Goal: Task Accomplishment & Management: Manage account settings

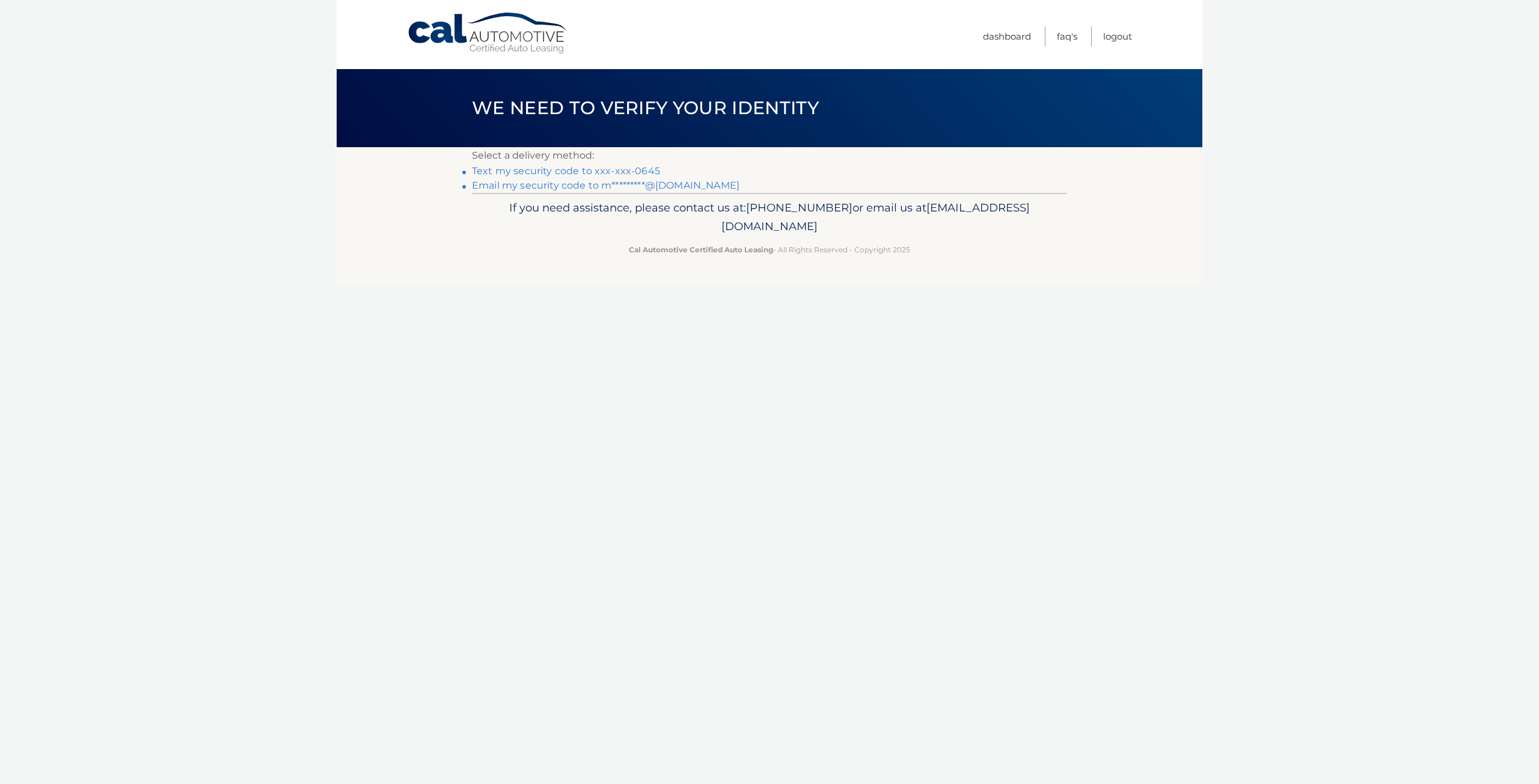
click at [635, 172] on link "Text my security code to xxx-xxx-0645" at bounding box center [566, 171] width 188 height 11
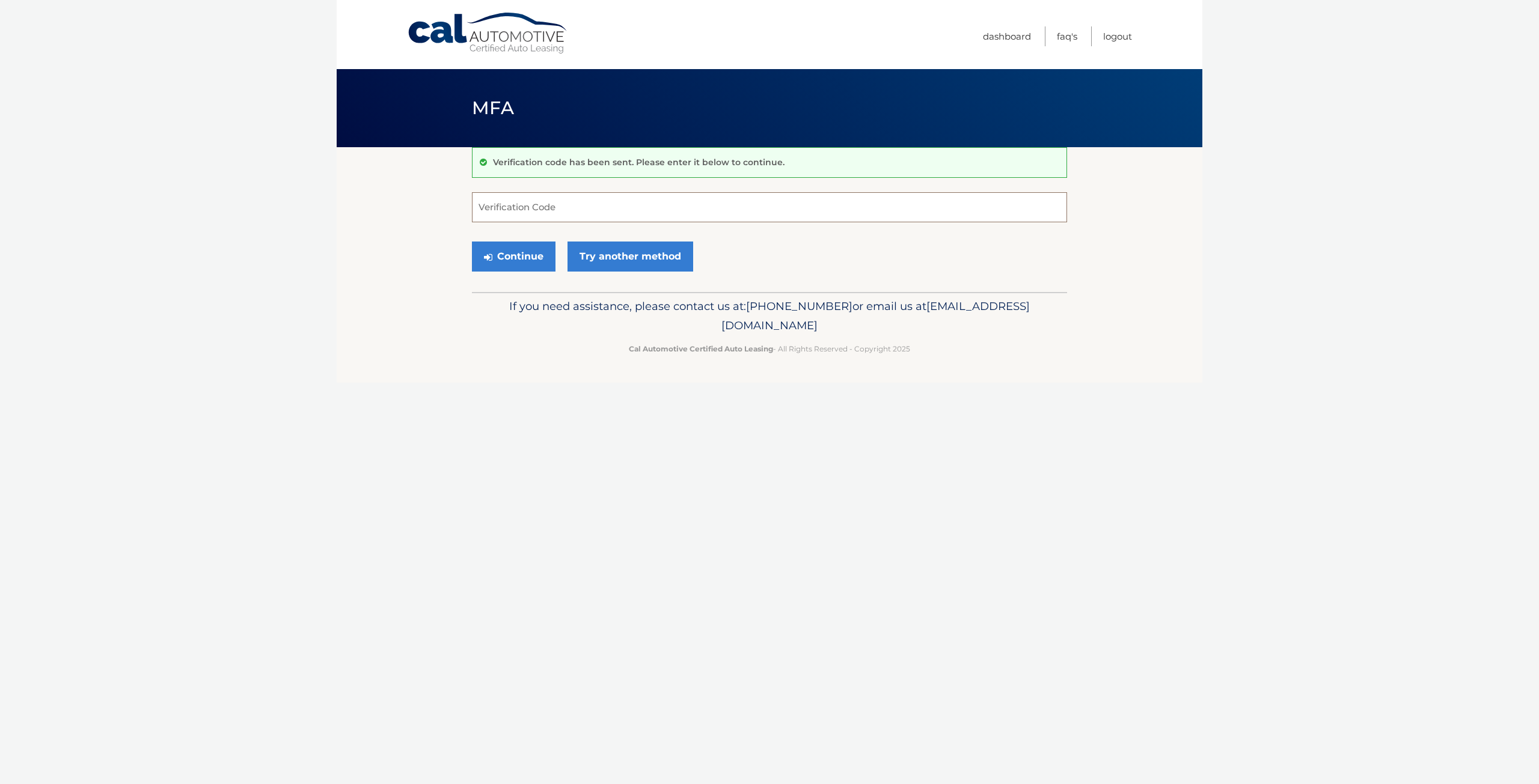
click at [530, 207] on input "Verification Code" at bounding box center [770, 207] width 595 height 30
type input "096886"
click at [522, 250] on button "Continue" at bounding box center [514, 256] width 83 height 30
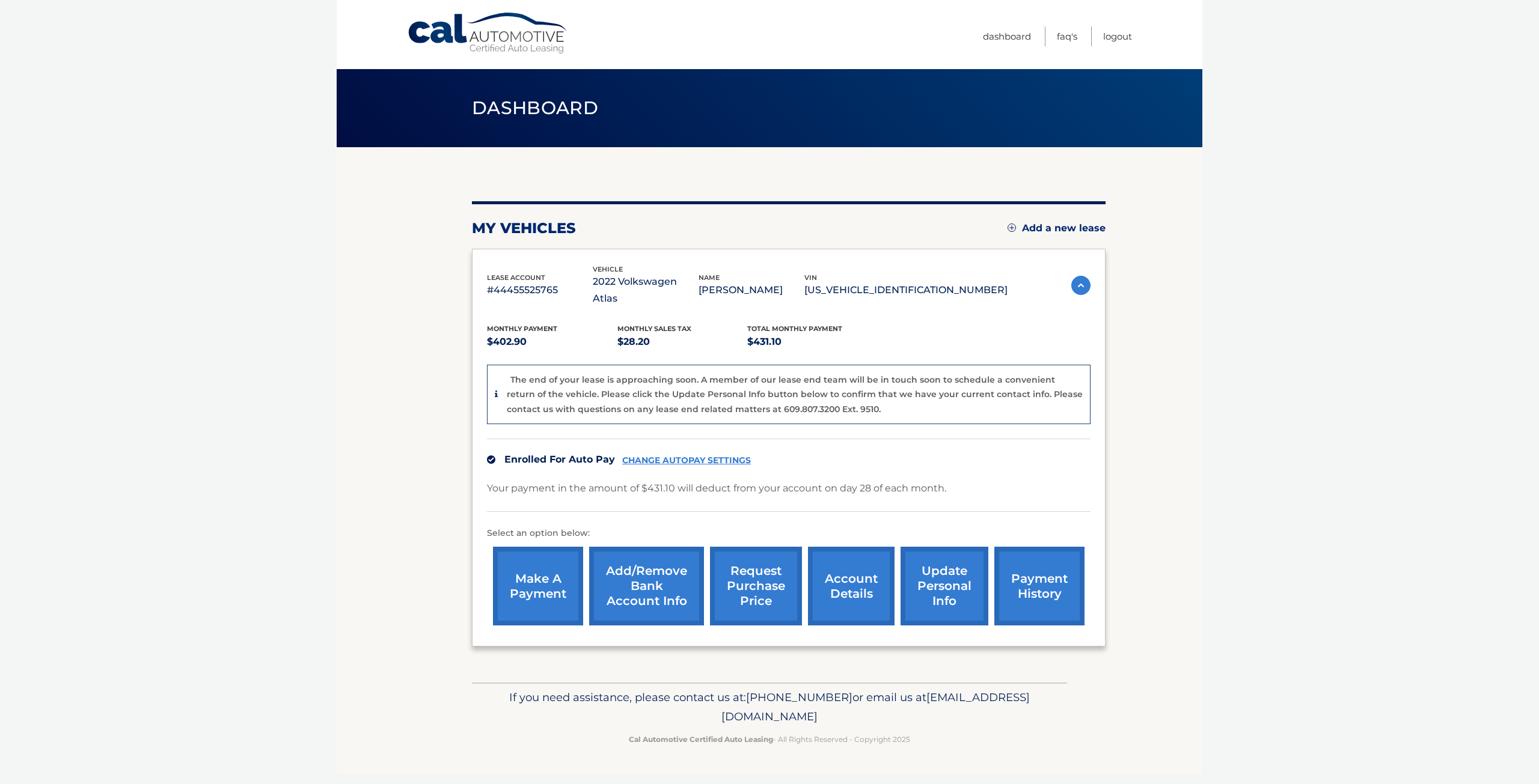
click at [1033, 588] on link "payment history" at bounding box center [1040, 586] width 90 height 79
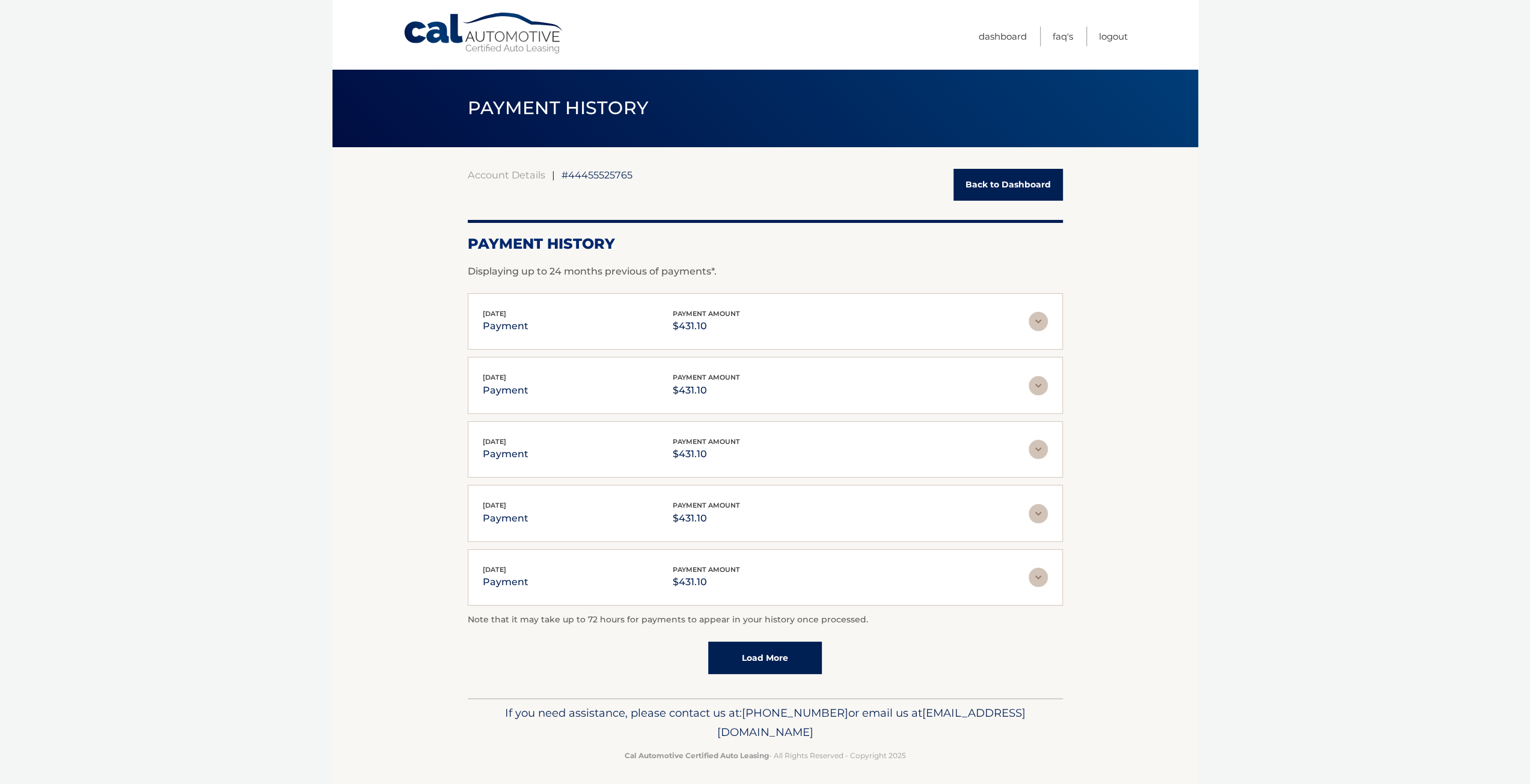
click at [783, 662] on link "Load More" at bounding box center [765, 658] width 114 height 33
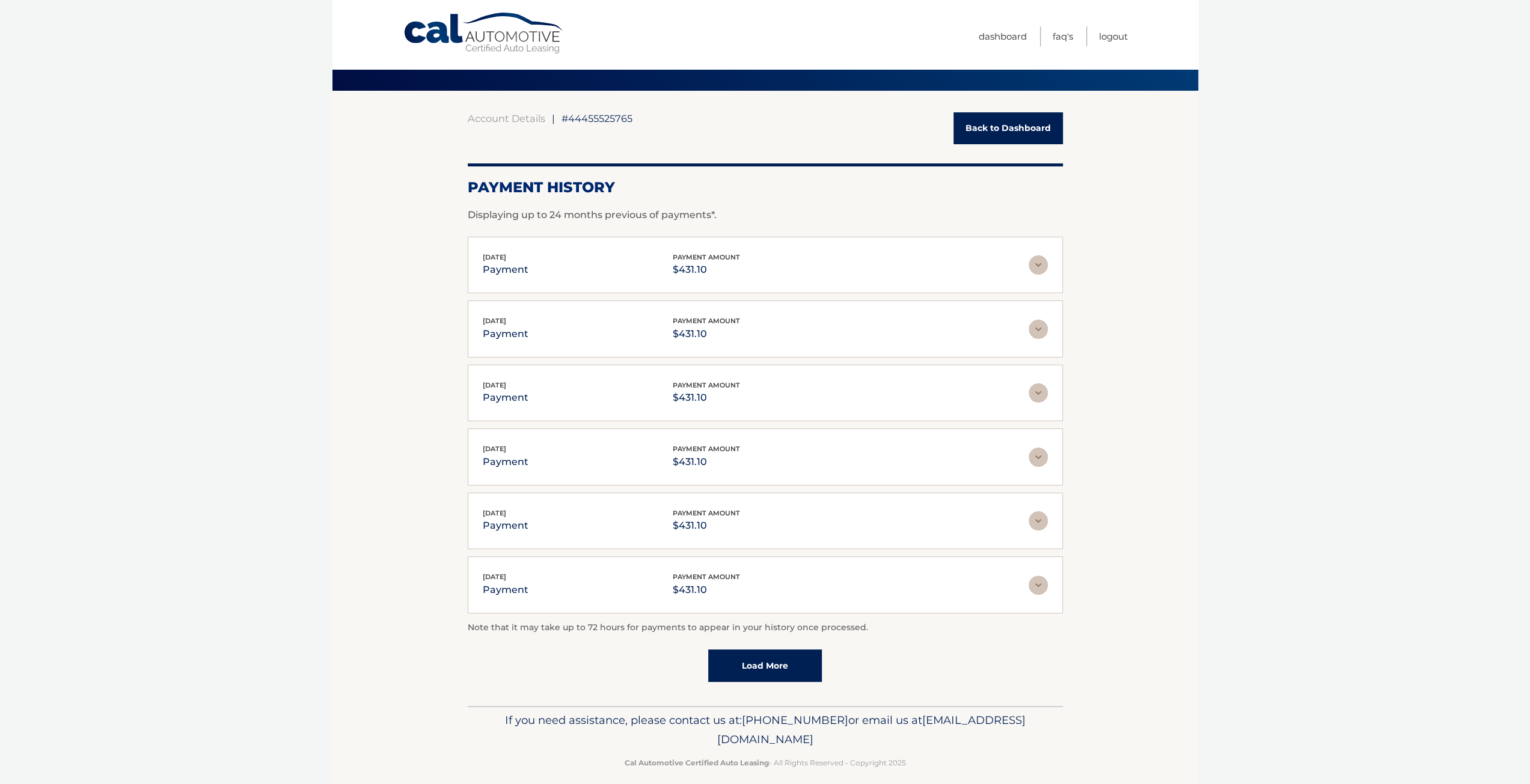
scroll to position [65, 0]
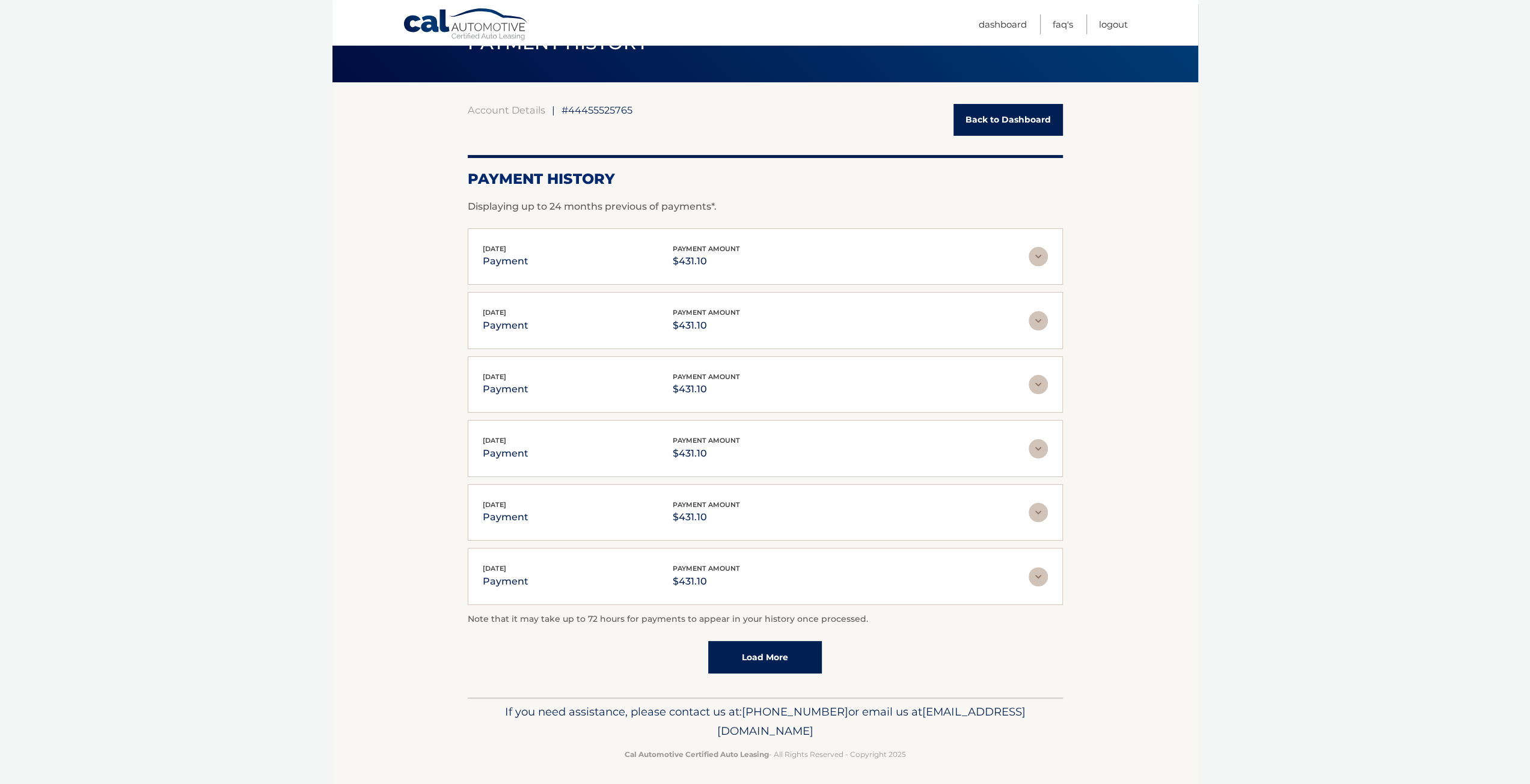
click at [1006, 102] on div "Account Details | #44455525765 Back to Dashboard Payment History Displaying up …" at bounding box center [765, 390] width 595 height 616
click at [1008, 124] on link "Back to Dashboard" at bounding box center [1008, 120] width 110 height 32
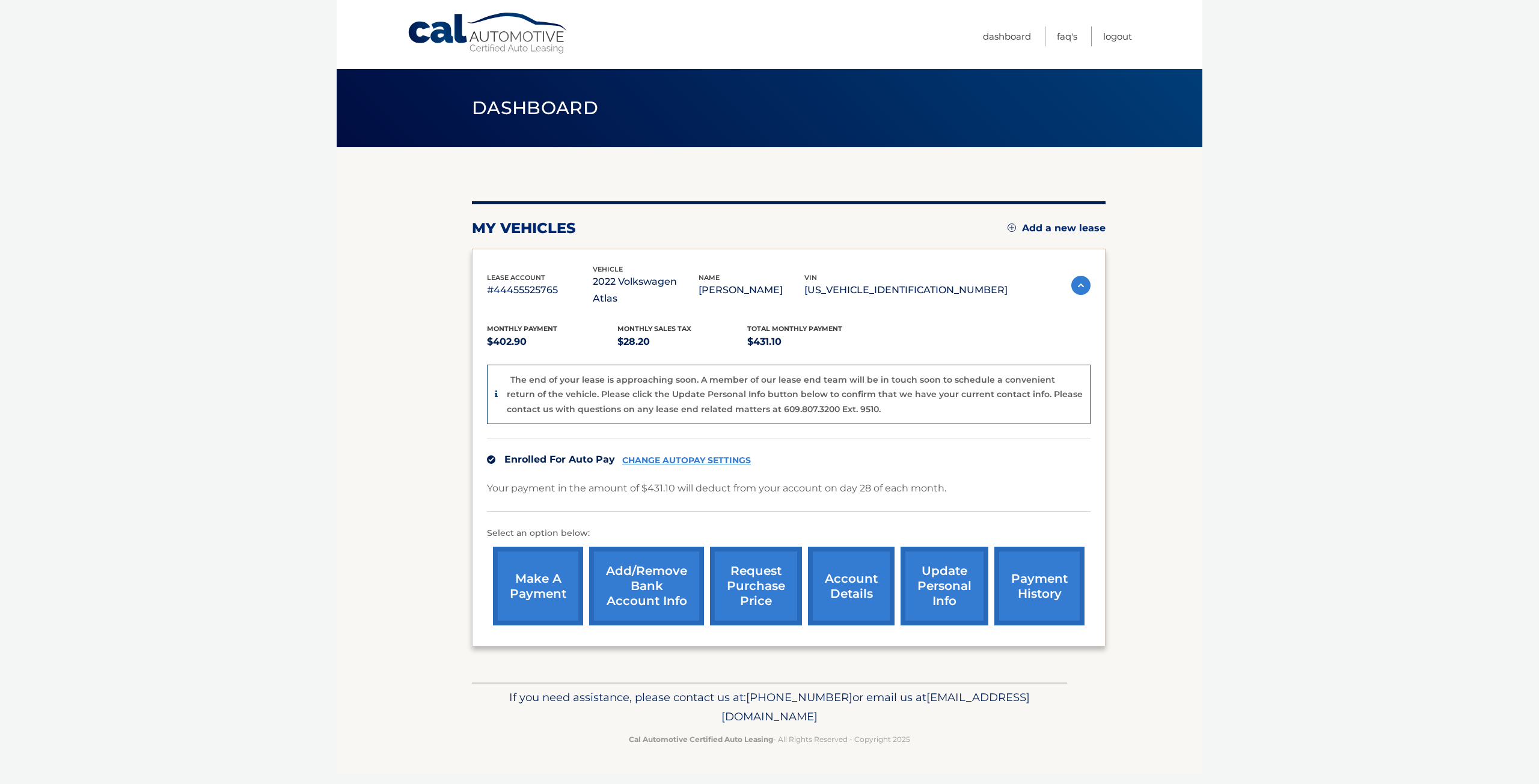
click at [690, 455] on link "CHANGE AUTOPAY SETTINGS" at bounding box center [687, 460] width 129 height 10
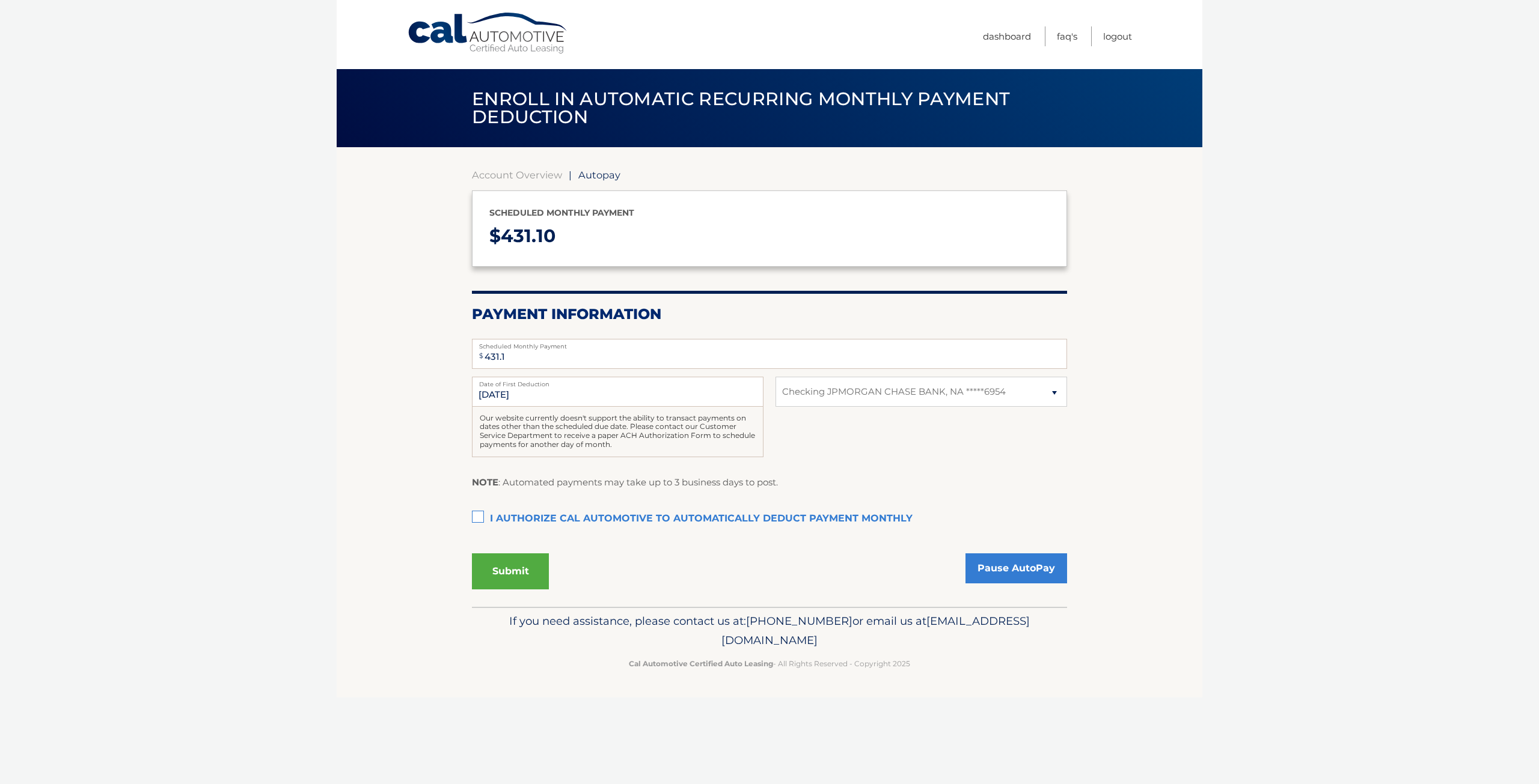
select select "ZTc4OGE5NDEtNWFmNC00ZWEzLWE1M2MtODZkN2YwNmYyNTli"
click at [918, 386] on select "Select Bank Account Checking JPMORGAN CHASE BANK, NA *****6954" at bounding box center [921, 392] width 291 height 30
click at [517, 181] on section "Account Overview | Autopay Scheduled monthly payment $ 431.10 Payment Informati…" at bounding box center [770, 388] width 595 height 438
click at [516, 176] on link "Account Overview" at bounding box center [517, 175] width 90 height 12
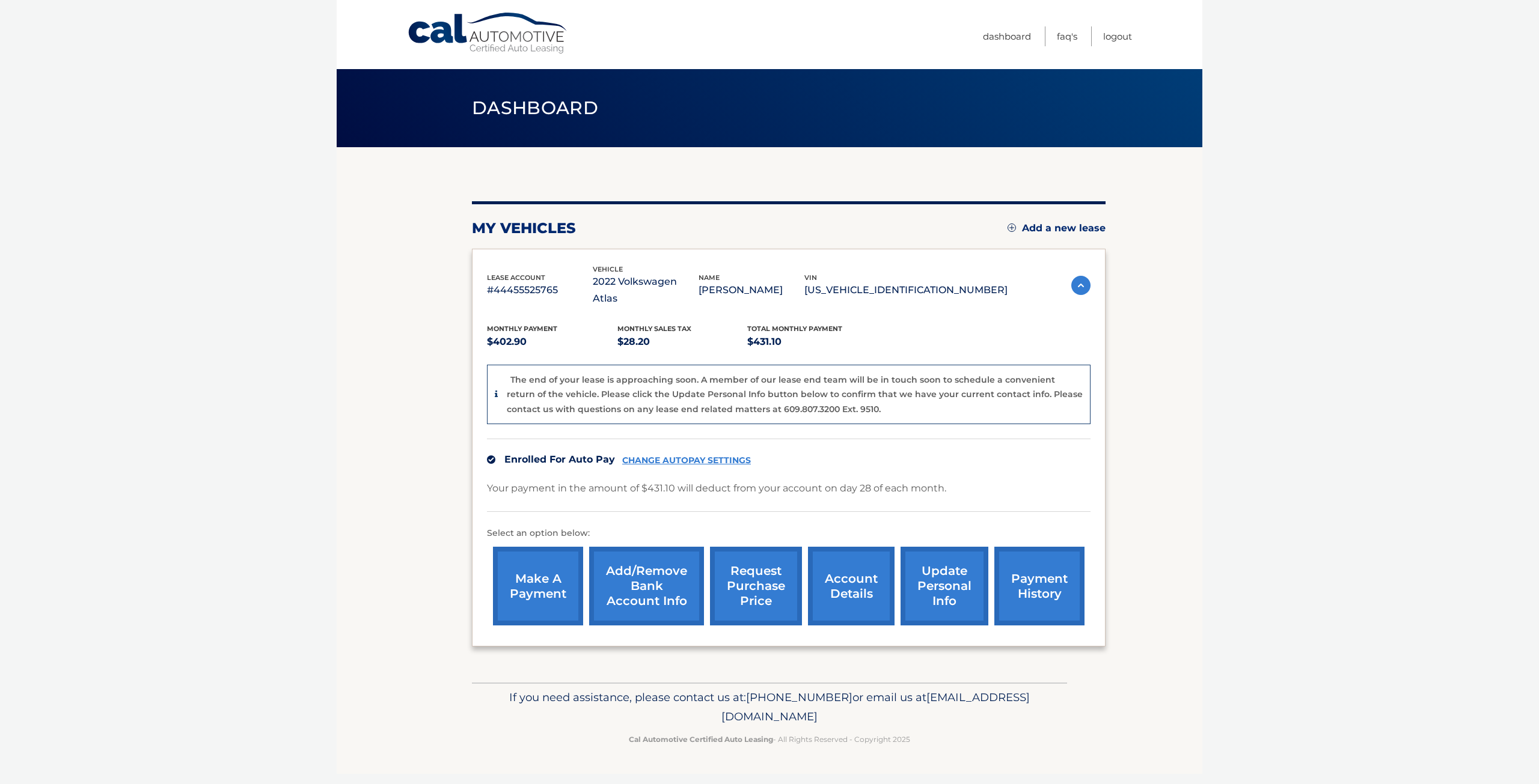
click at [643, 578] on link "Add/Remove bank account info" at bounding box center [647, 586] width 115 height 79
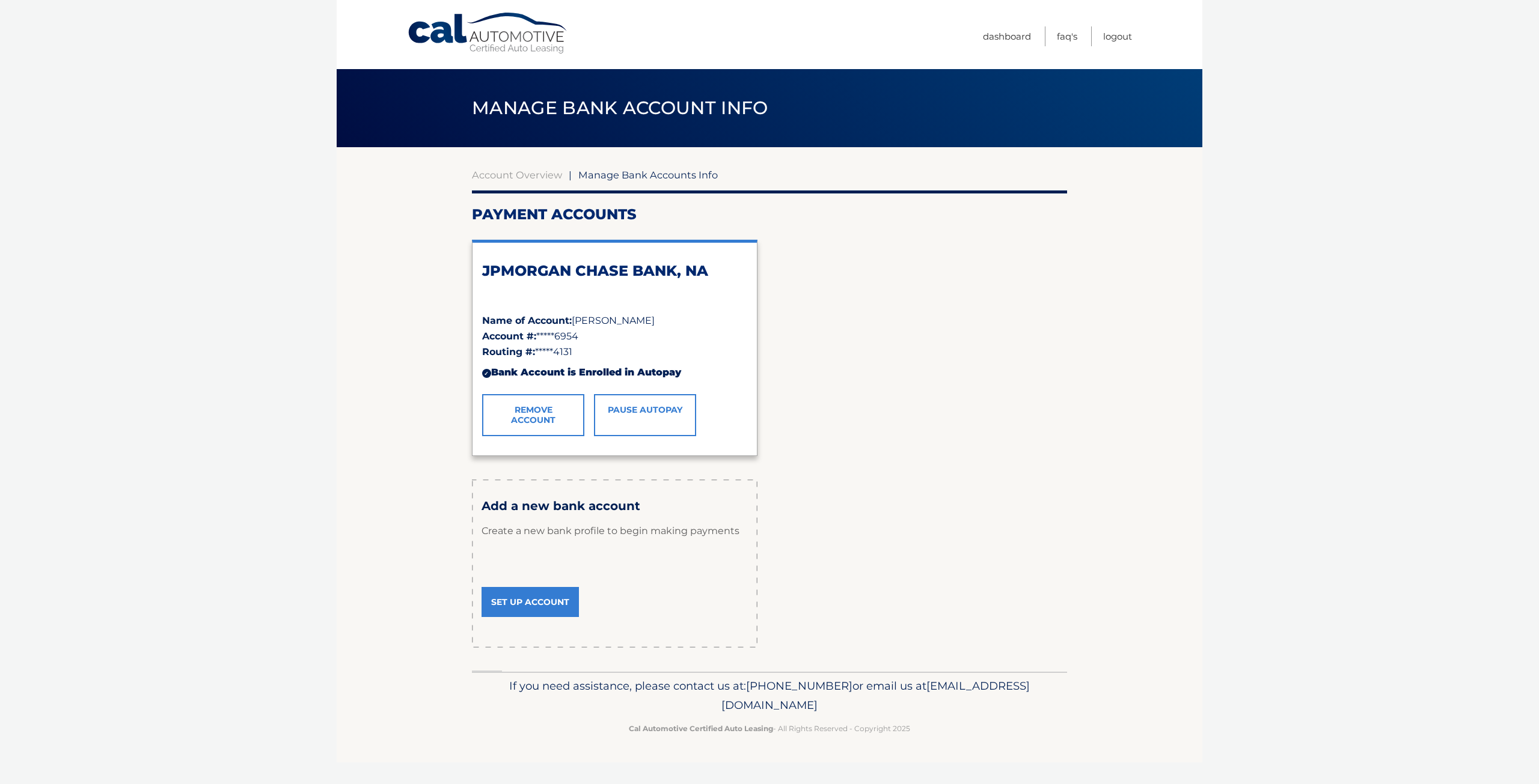
click at [539, 422] on link "Remove Account" at bounding box center [533, 415] width 102 height 42
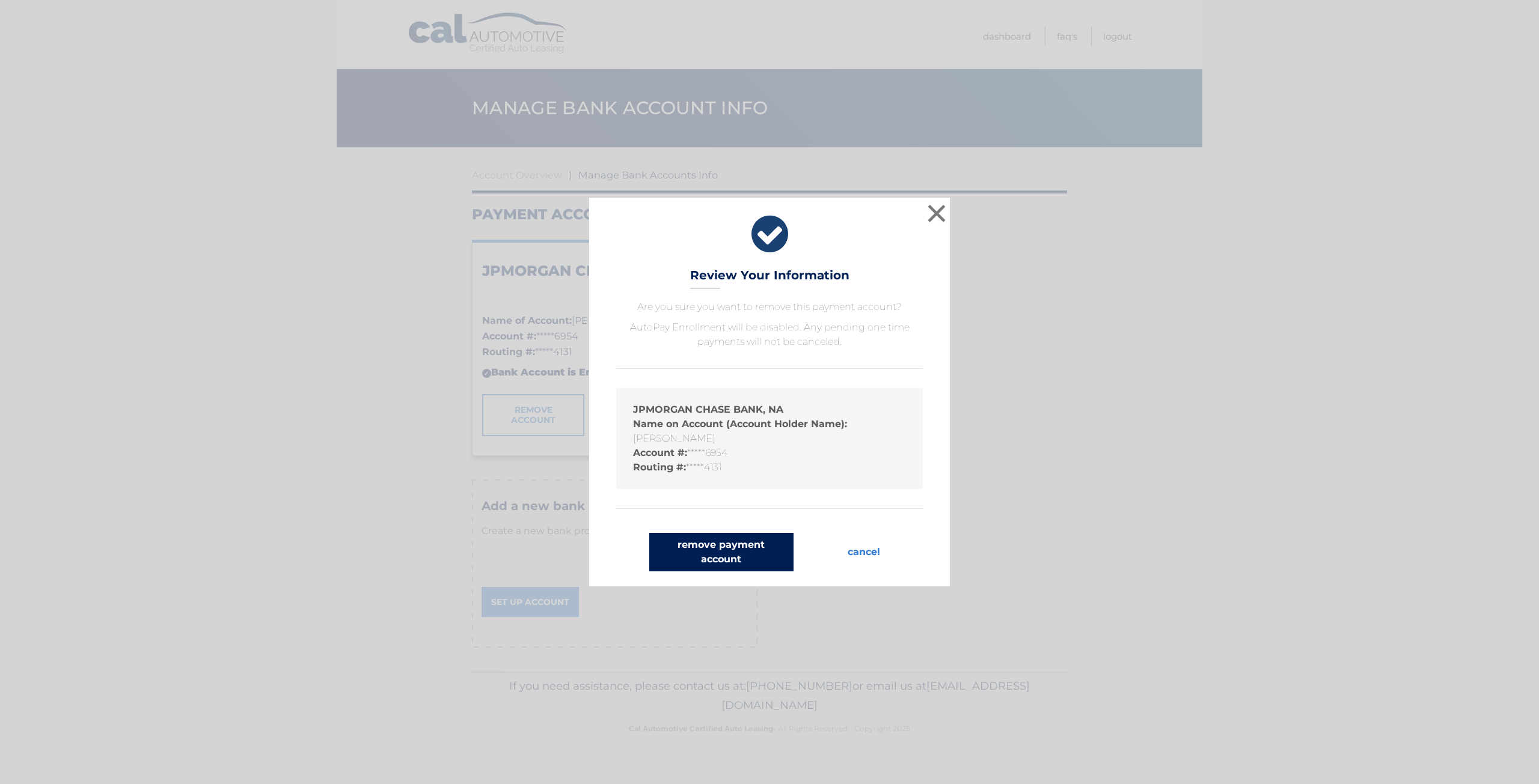
click at [746, 559] on button "remove payment account" at bounding box center [721, 552] width 144 height 38
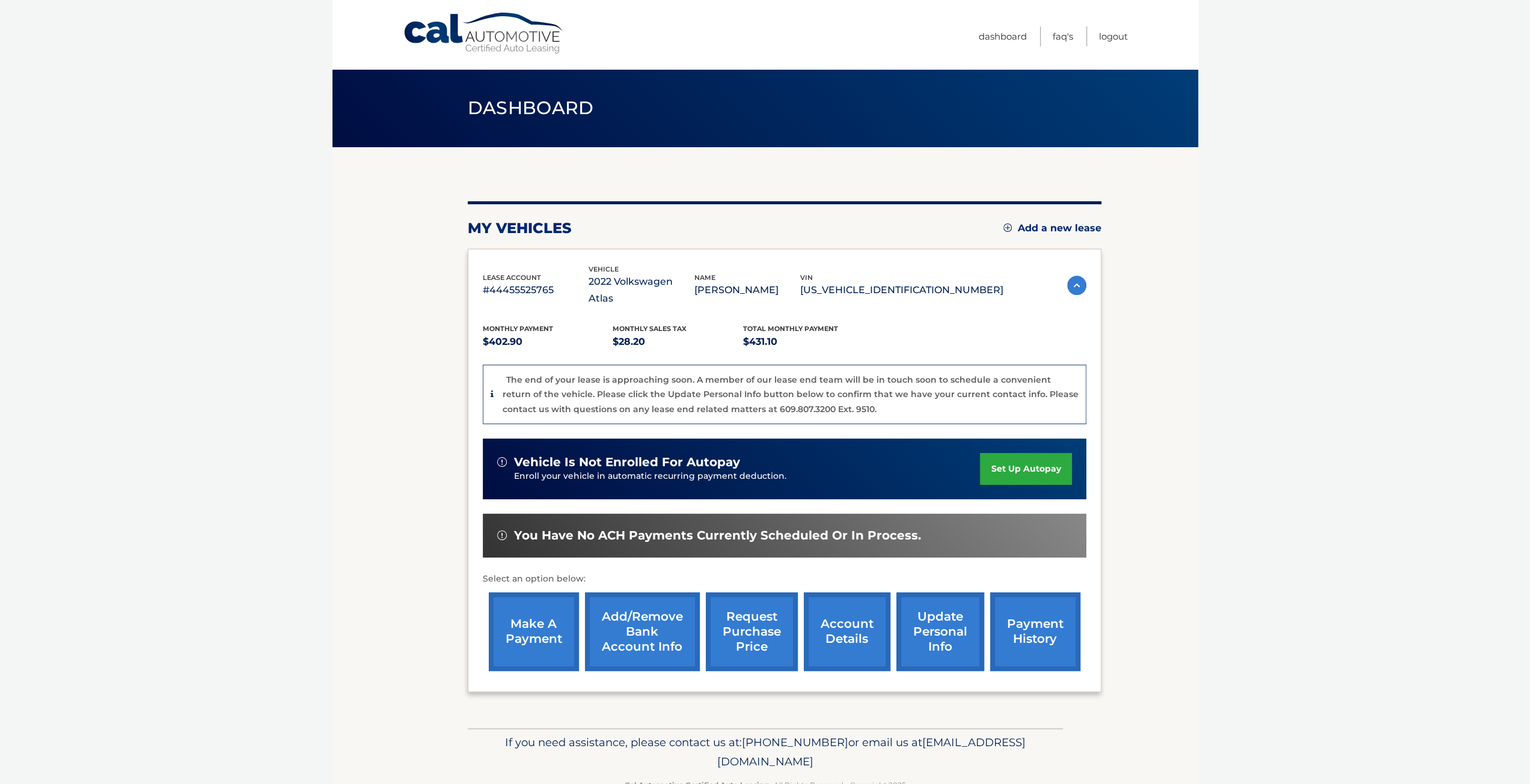
click at [930, 611] on link "update personal info" at bounding box center [940, 632] width 88 height 79
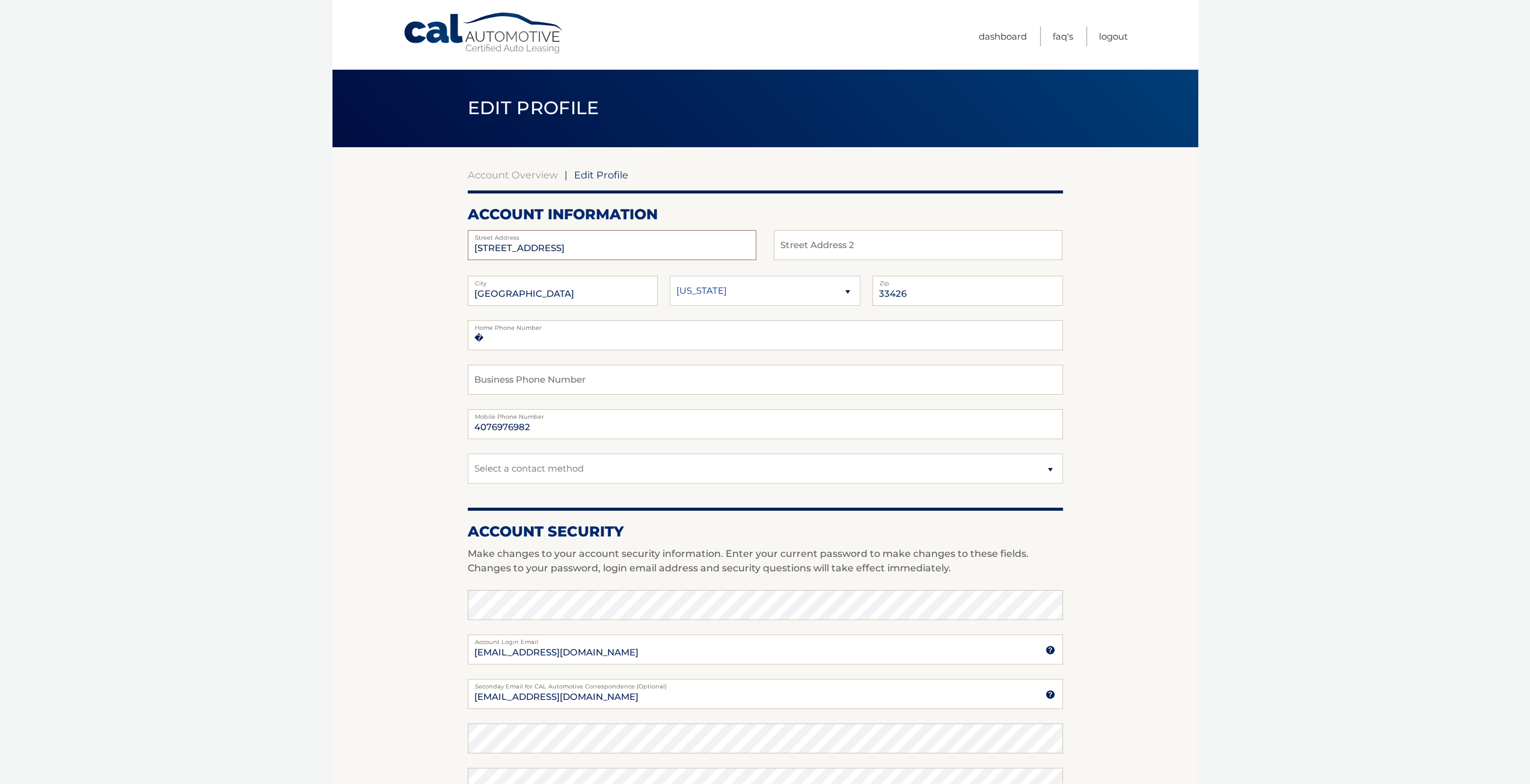
drag, startPoint x: 590, startPoint y: 243, endPoint x: 388, endPoint y: 243, distance: 202.0
click at [389, 243] on section "Account Overview | Edit Profile account information 2422 venetian way Street Ad…" at bounding box center [765, 584] width 866 height 875
type input "6366 NW 23rd Street"
drag, startPoint x: 548, startPoint y: 291, endPoint x: 409, endPoint y: 286, distance: 139.1
click at [409, 287] on section "Account Overview | Edit Profile account information 6366 NW 23rd Street Street …" at bounding box center [765, 584] width 866 height 875
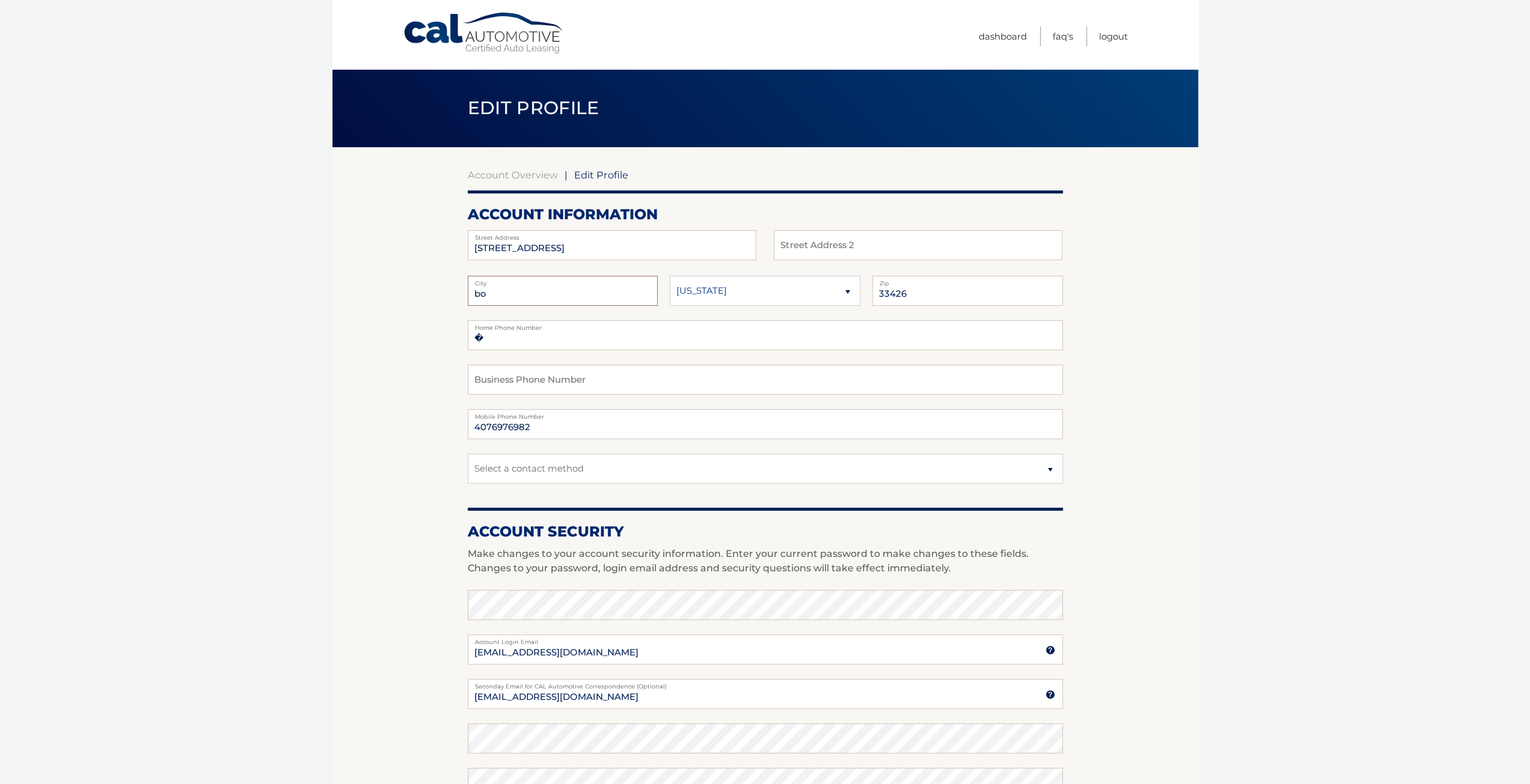
type input "Boca Raton"
click at [931, 296] on input "33426" at bounding box center [968, 290] width 191 height 30
type input "33443"
click at [1213, 607] on body "Cal Automotive Menu Dashboard FAQ's Logout | Zip" at bounding box center [765, 392] width 1530 height 784
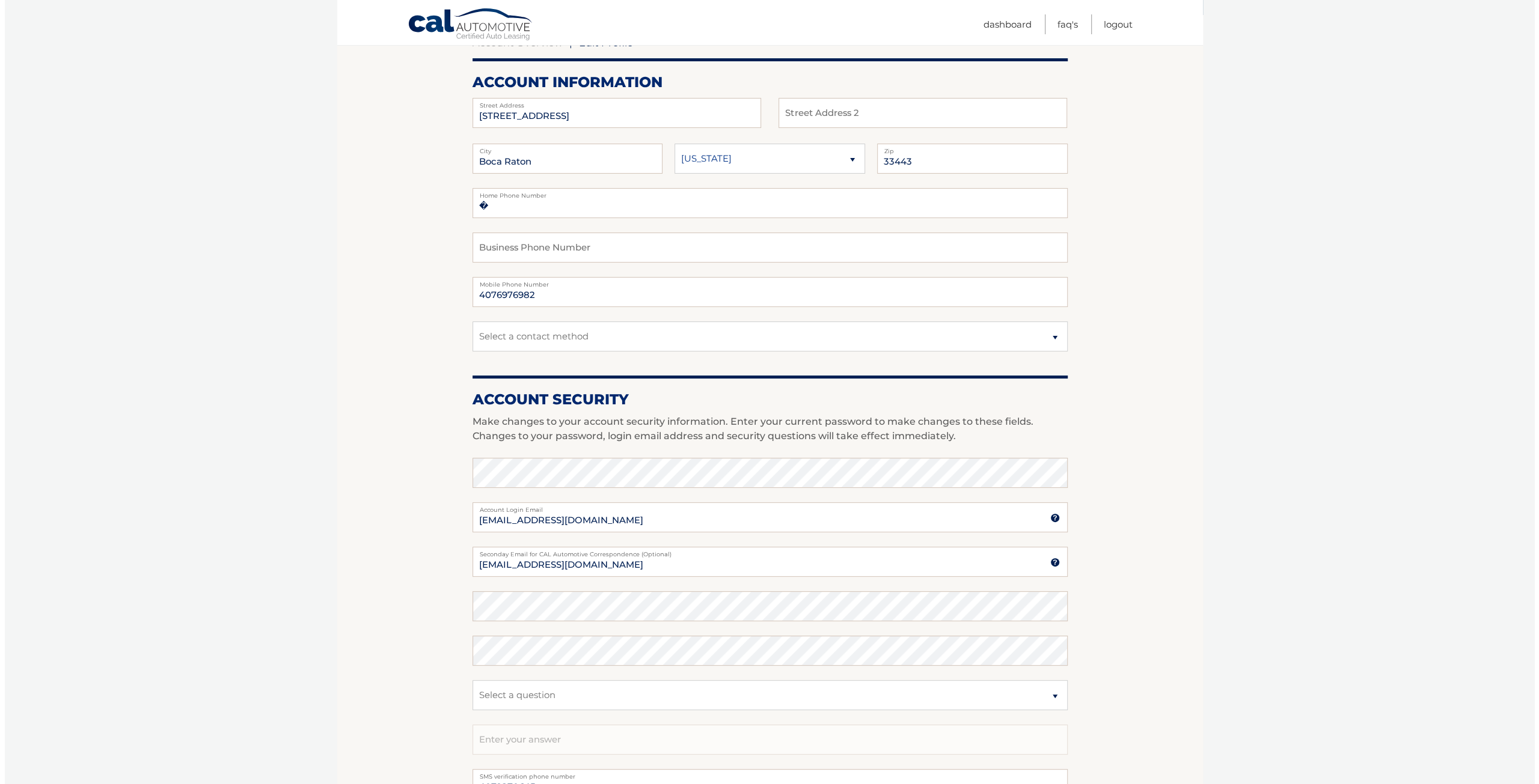
scroll to position [329, 0]
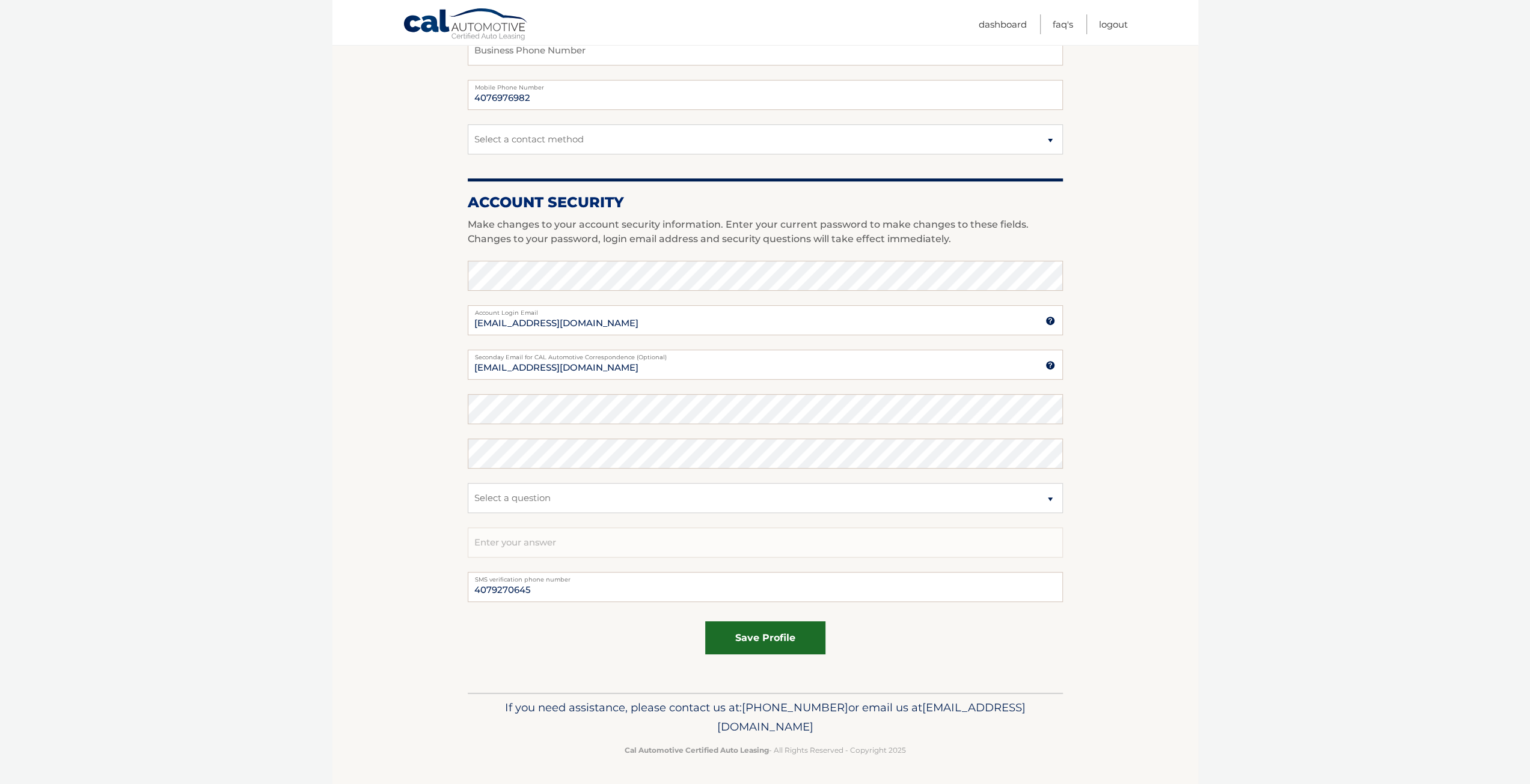
click at [794, 650] on button "save profile" at bounding box center [765, 638] width 120 height 33
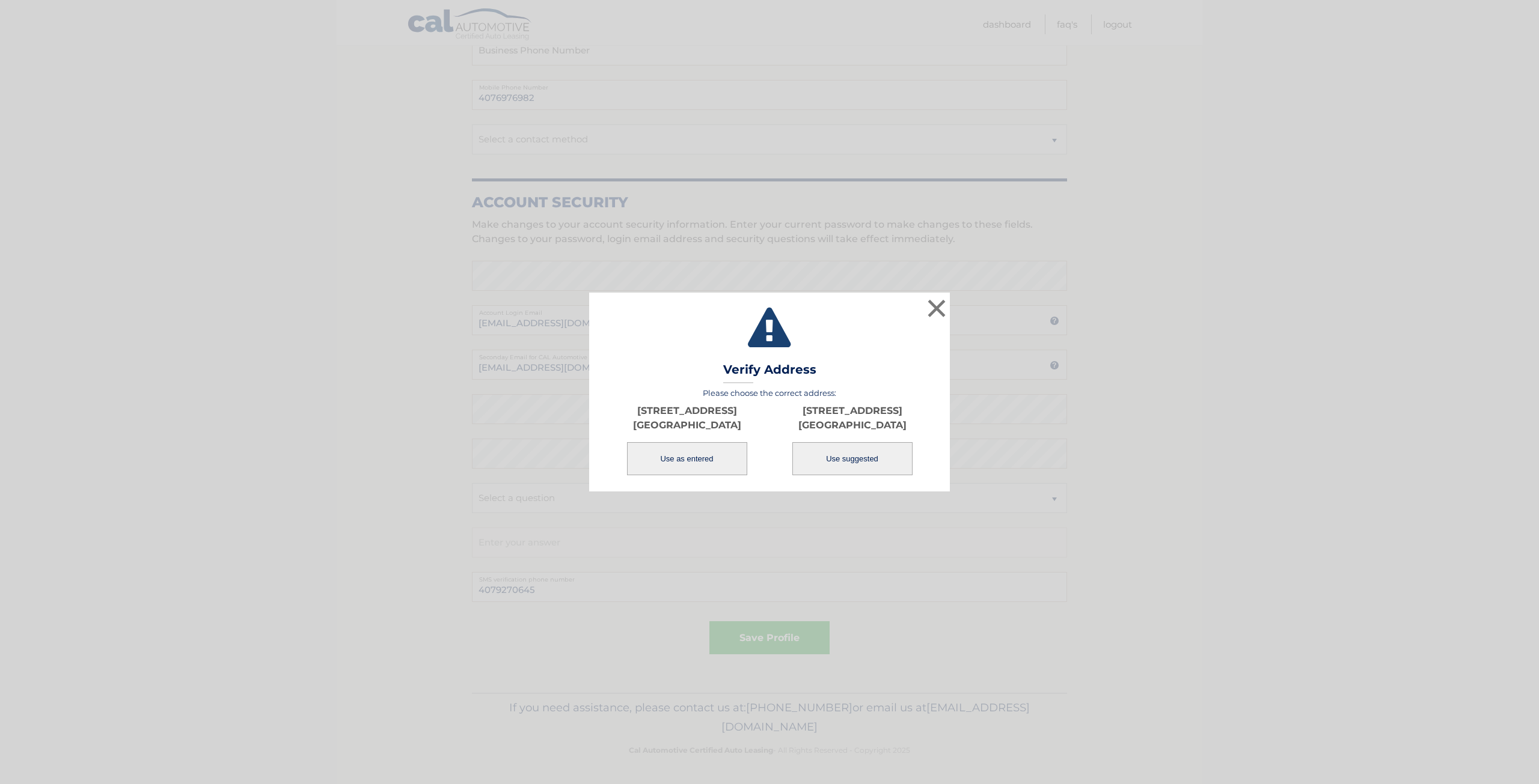
click at [840, 459] on button "Use suggested" at bounding box center [852, 459] width 120 height 33
type input "6366 NW 23RD ST"
type input "BOCA RATON"
type input "33434"
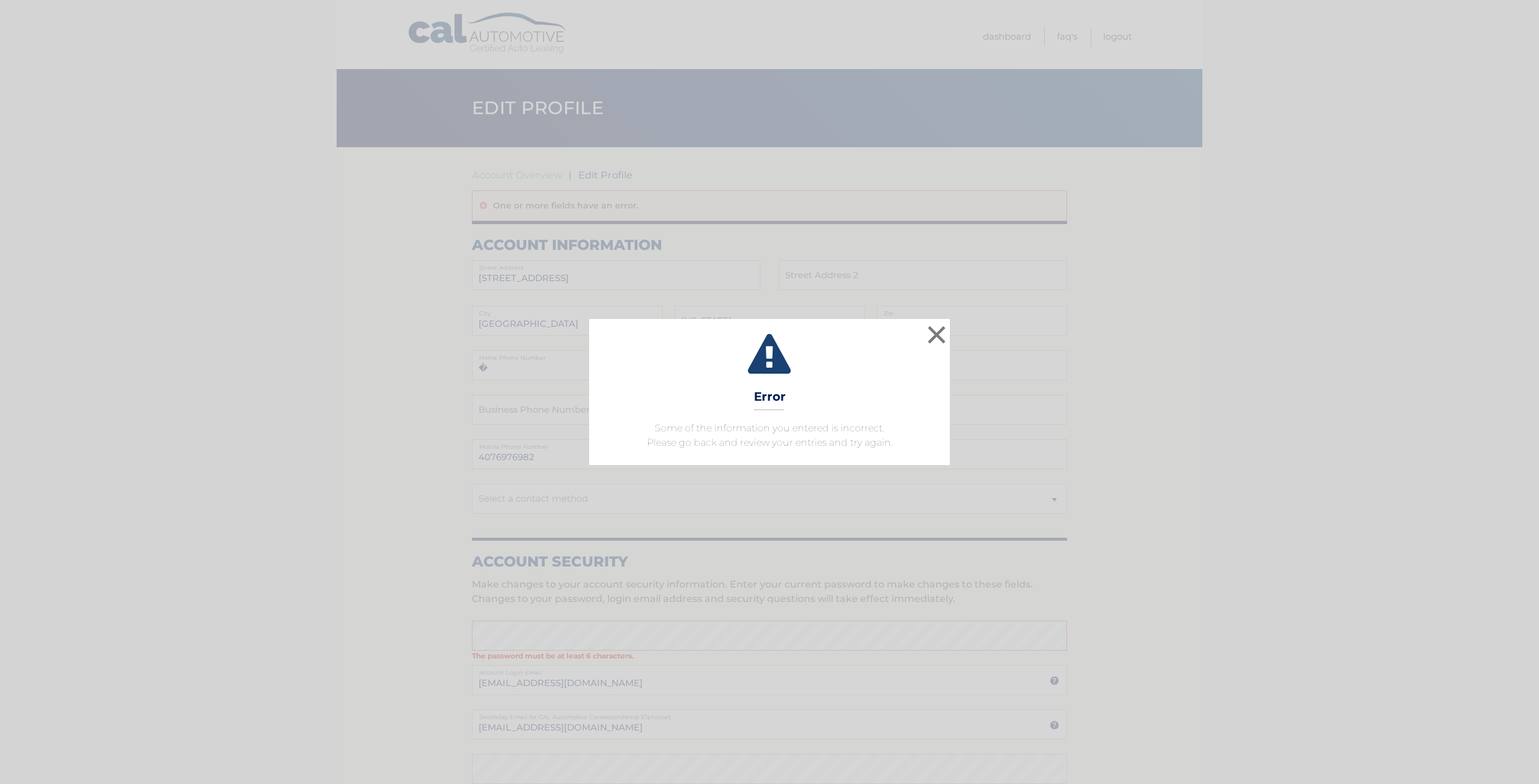
click at [1240, 257] on div "× Error Some of the information you entered is incorrect. Please go back and re…" at bounding box center [769, 392] width 1539 height 784
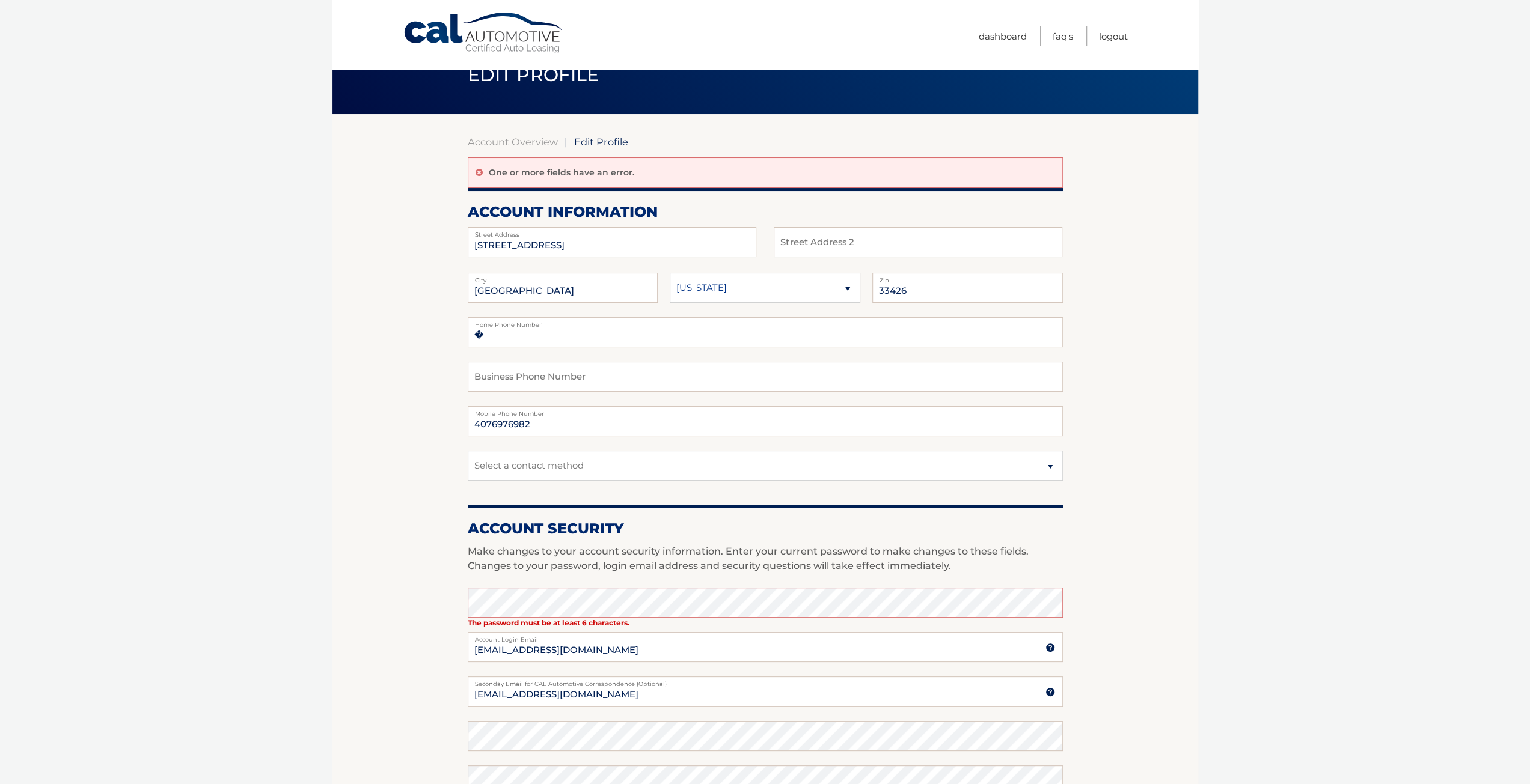
scroll to position [120, 0]
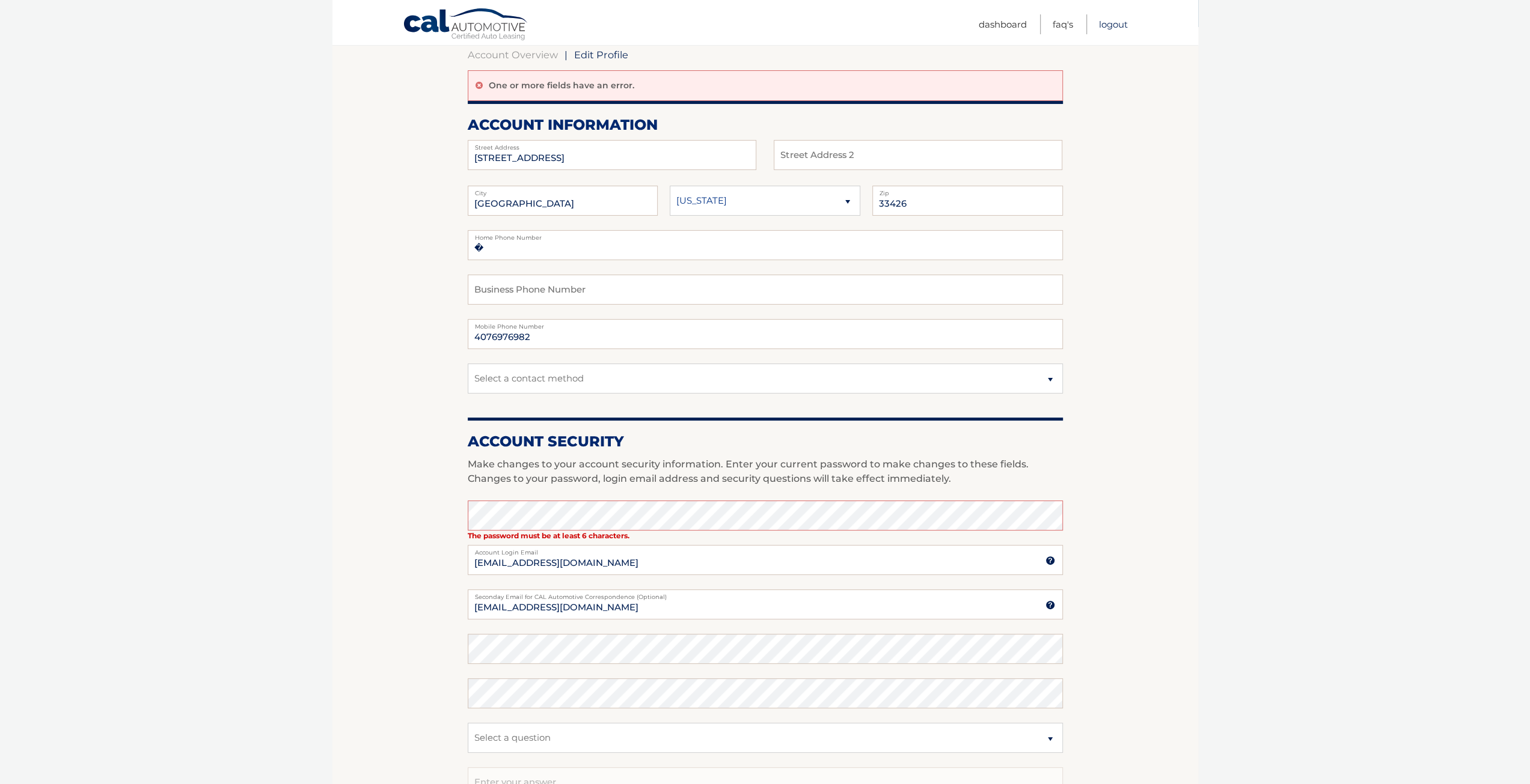
click at [1116, 20] on link "Logout" at bounding box center [1114, 24] width 29 height 20
